Goal: Navigation & Orientation: Find specific page/section

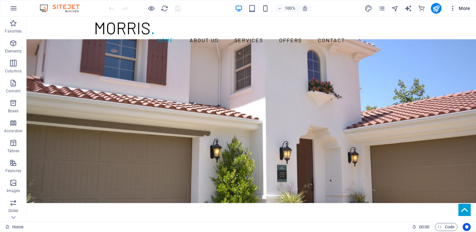
click at [459, 12] on button "More" at bounding box center [460, 8] width 26 height 11
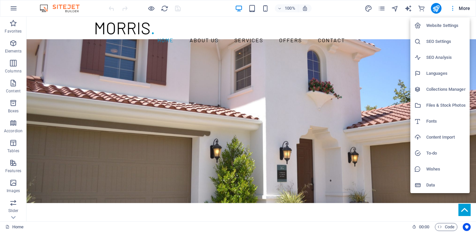
click at [459, 12] on div at bounding box center [238, 116] width 476 height 232
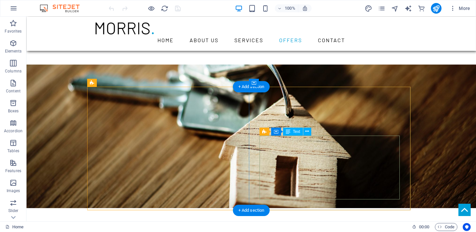
scroll to position [1327, 0]
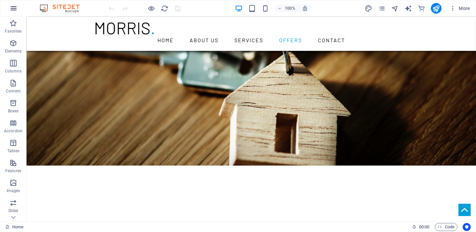
click at [12, 6] on icon "button" at bounding box center [14, 8] width 8 height 8
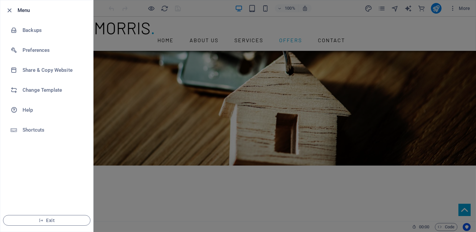
click at [170, 32] on div at bounding box center [238, 116] width 476 height 232
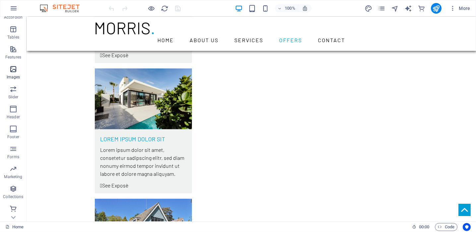
scroll to position [114, 0]
click at [11, 227] on link "Home" at bounding box center [14, 227] width 18 height 8
click at [449, 226] on span "Code" at bounding box center [446, 227] width 17 height 8
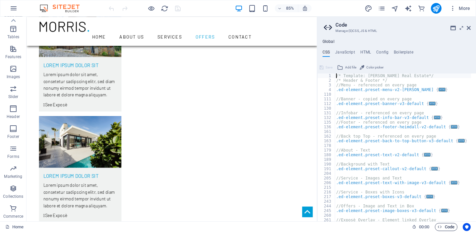
click at [449, 226] on span "Code" at bounding box center [446, 227] width 17 height 8
click at [195, 224] on div "Home" at bounding box center [206, 227] width 402 height 8
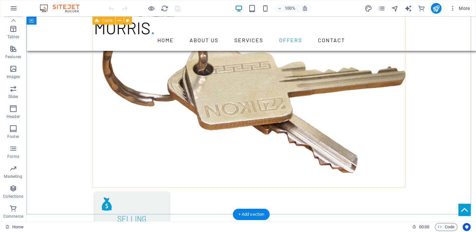
scroll to position [597, 0]
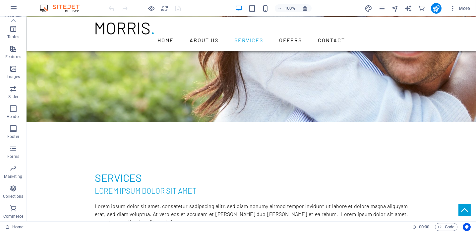
click at [43, 9] on img at bounding box center [63, 8] width 50 height 8
